Goal: Task Accomplishment & Management: Check status

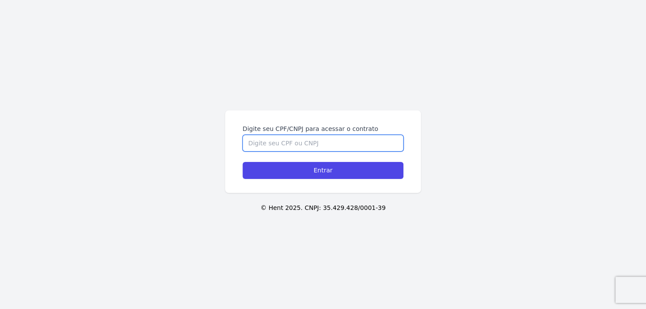
click at [314, 136] on input "Digite seu CPF/CNPJ para acessar o contrato" at bounding box center [322, 143] width 161 height 17
click at [319, 145] on input "Digite seu CPF/CNPJ para acessar o contrato" at bounding box center [322, 143] width 161 height 17
type input "36597386892"
click at [242, 162] on input "Entrar" at bounding box center [322, 170] width 161 height 17
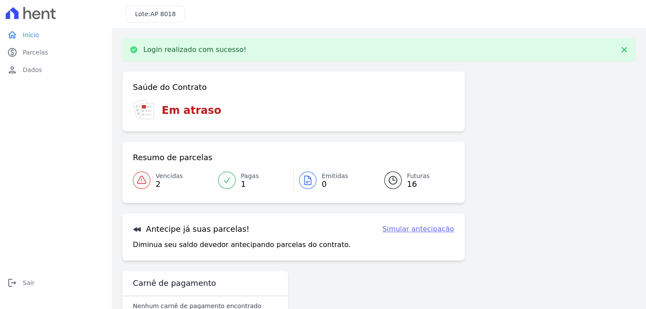
click at [153, 181] on link "Vencidas 2" at bounding box center [173, 180] width 80 height 24
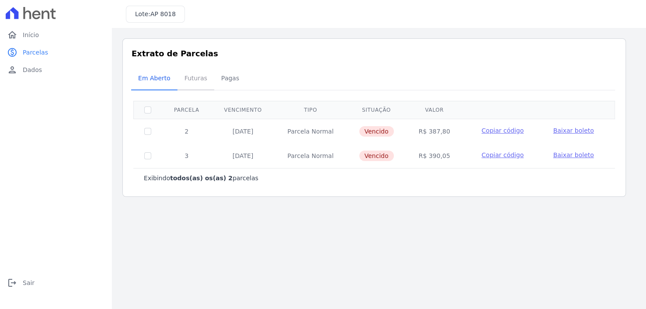
click at [199, 82] on span "Futuras" at bounding box center [195, 77] width 33 height 17
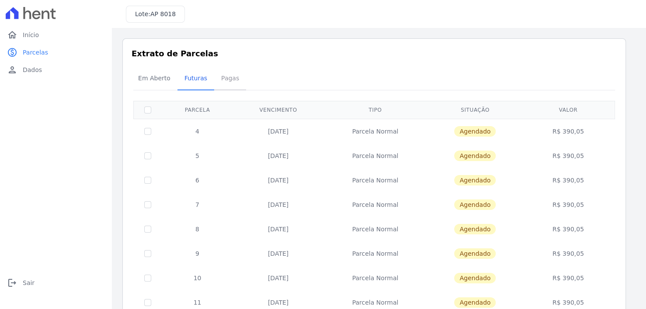
click at [228, 82] on span "Pagas" at bounding box center [230, 77] width 28 height 17
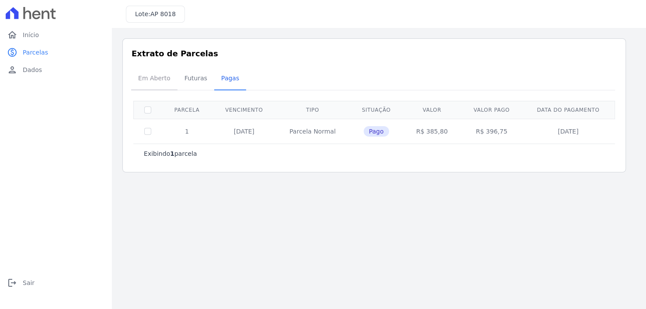
click at [145, 76] on span "Em Aberto" at bounding box center [154, 77] width 43 height 17
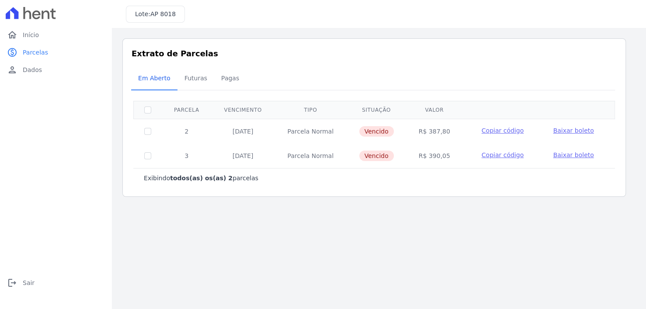
click at [435, 252] on main "Listagem de parcelas Baixar PDF Extrato de Parcelas Em [GEOGRAPHIC_DATA] Futura…" at bounding box center [379, 168] width 534 height 281
click at [195, 83] on span "Futuras" at bounding box center [195, 77] width 33 height 17
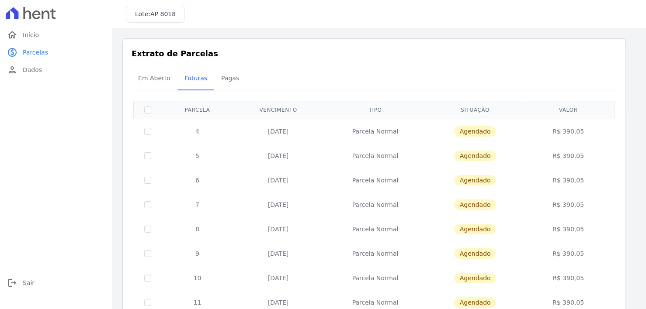
drag, startPoint x: 274, startPoint y: 132, endPoint x: 552, endPoint y: 139, distance: 277.4
click at [552, 139] on tr "4 [DATE] [GEOGRAPHIC_DATA] [GEOGRAPHIC_DATA] R$ 390,05" at bounding box center [374, 131] width 481 height 25
click at [542, 141] on td "R$ 390,05" at bounding box center [568, 131] width 90 height 25
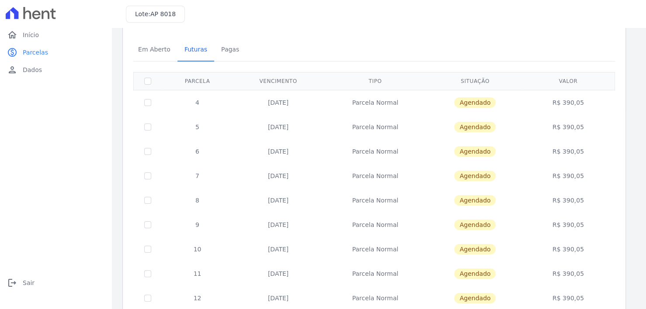
scroll to position [44, 0]
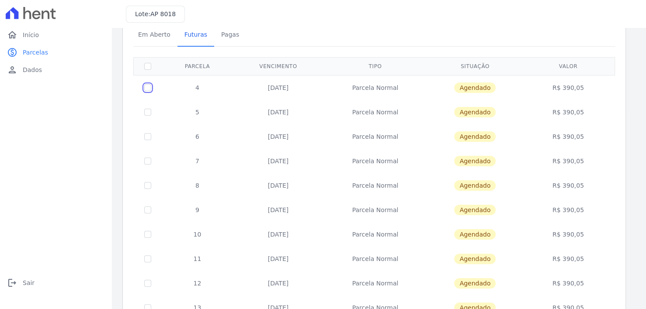
click at [147, 89] on input "checkbox" at bounding box center [147, 87] width 7 height 7
checkbox input "true"
click at [147, 88] on input "checkbox" at bounding box center [147, 87] width 7 height 7
checkbox input "false"
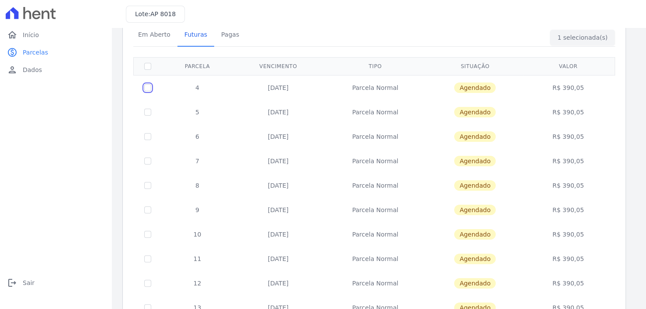
checkbox input "false"
click at [224, 36] on span "Pagas" at bounding box center [230, 34] width 28 height 17
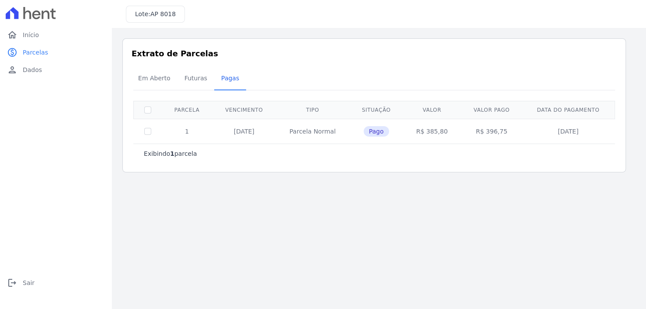
click at [266, 42] on div "Extrato de Parcelas Em [GEOGRAPHIC_DATA] Futuras [GEOGRAPHIC_DATA] 0 selecionad…" at bounding box center [373, 105] width 503 height 134
click at [41, 35] on link "home Início" at bounding box center [55, 34] width 105 height 17
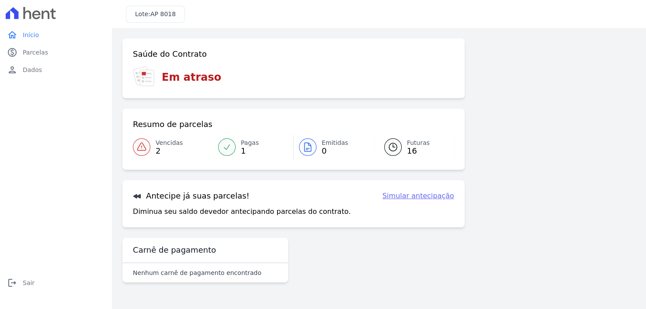
click at [158, 148] on span "2" at bounding box center [168, 151] width 27 height 7
click at [242, 148] on span "1" at bounding box center [250, 151] width 18 height 7
click at [152, 73] on icon at bounding box center [147, 78] width 14 height 16
click at [148, 149] on div at bounding box center [141, 146] width 17 height 17
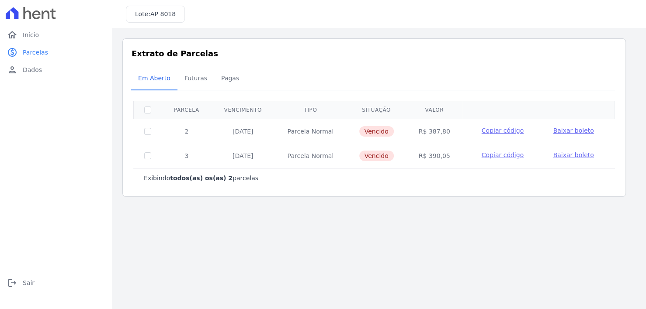
click at [561, 131] on span "Baixar boleto" at bounding box center [573, 130] width 41 height 7
click at [569, 155] on span "Baixar boleto" at bounding box center [573, 155] width 41 height 7
click at [191, 79] on span "Futuras" at bounding box center [195, 77] width 33 height 17
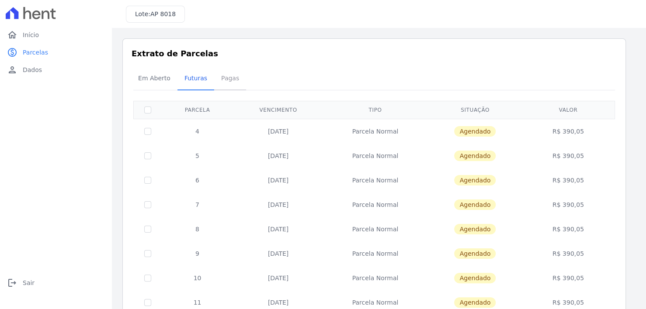
click at [223, 78] on span "Pagas" at bounding box center [230, 77] width 28 height 17
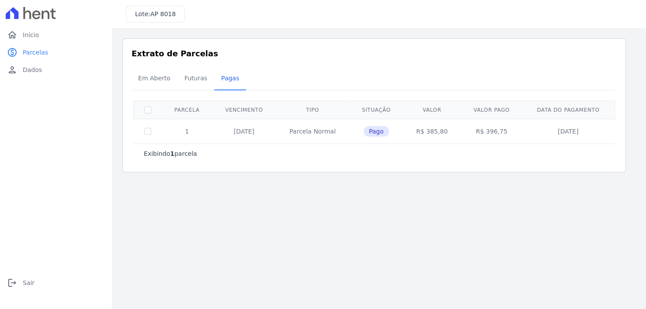
drag, startPoint x: 231, startPoint y: 128, endPoint x: 582, endPoint y: 128, distance: 351.6
click at [582, 128] on tr "1 05/05/2025 Parcela Normal Pago R$ 385,80 R$ 396,75 30/05/2025" at bounding box center [374, 131] width 481 height 25
click at [191, 73] on span "Futuras" at bounding box center [195, 77] width 33 height 17
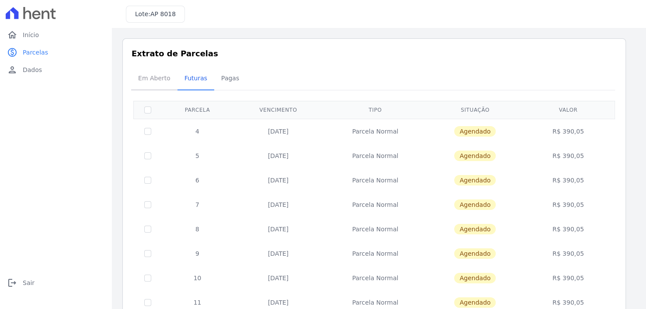
click at [152, 79] on span "Em Aberto" at bounding box center [154, 77] width 43 height 17
